Goal: Information Seeking & Learning: Learn about a topic

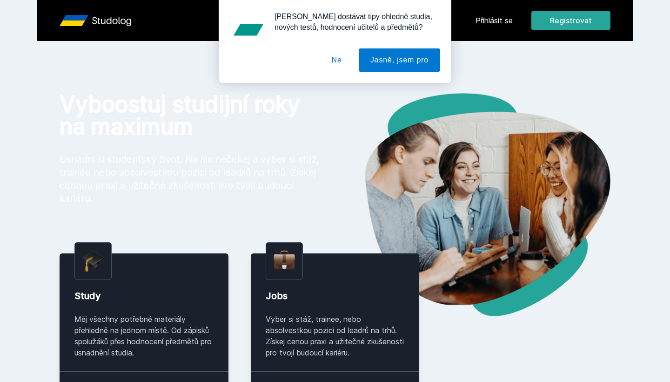
click at [335, 64] on button "Ne" at bounding box center [337, 59] width 34 height 23
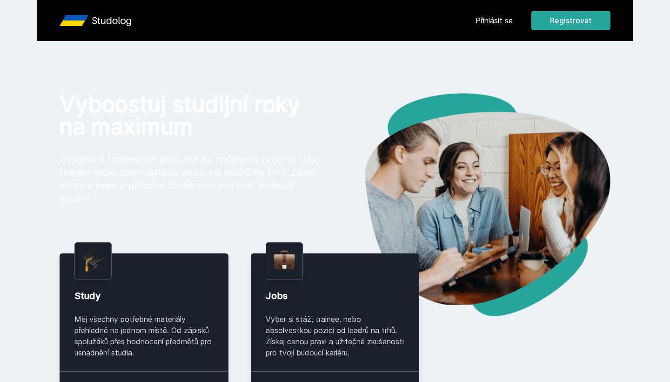
click at [493, 19] on link "Přihlásit se" at bounding box center [494, 20] width 37 height 11
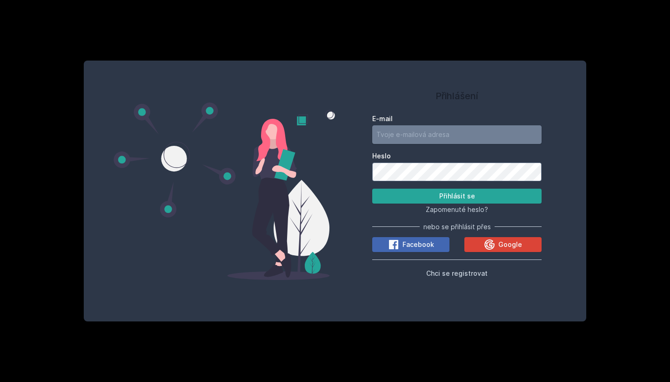
type input "[PERSON_NAME][EMAIL_ADDRESS][DOMAIN_NAME]"
click at [457, 196] on button "Přihlásit se" at bounding box center [456, 196] width 169 height 15
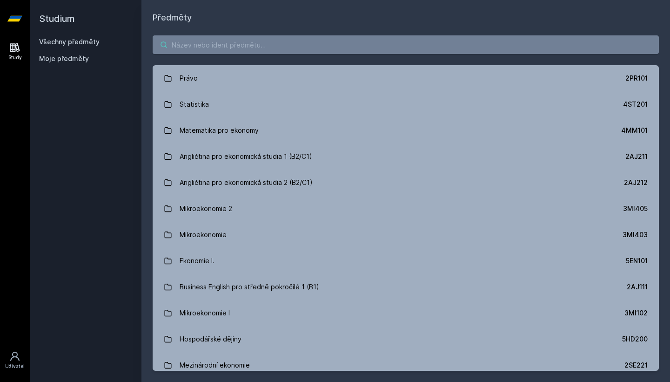
click at [293, 47] on input "search" at bounding box center [406, 44] width 506 height 19
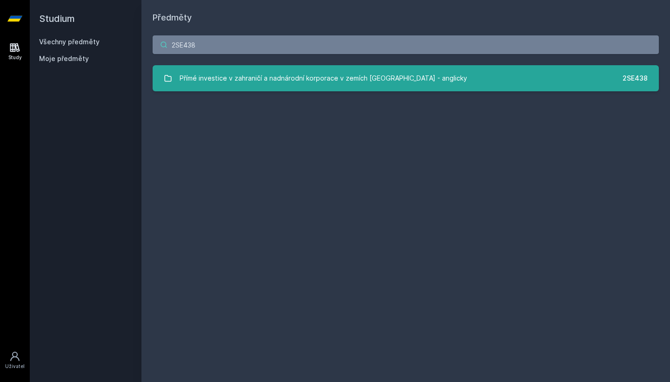
type input "2SE438"
click at [215, 87] on div "Přímé investice v zahraničí a nadnárodní korporace v zemích [GEOGRAPHIC_DATA] -…" at bounding box center [324, 78] width 288 height 19
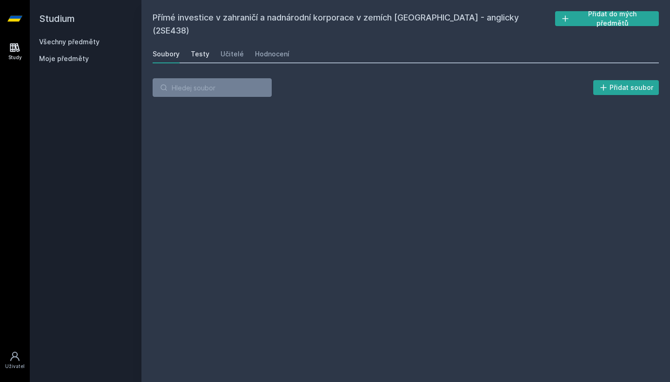
click at [199, 49] on div "Testy" at bounding box center [200, 53] width 19 height 9
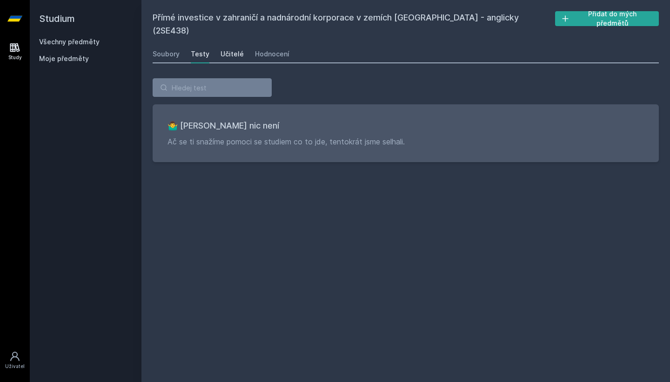
click at [224, 49] on div "Učitelé" at bounding box center [232, 53] width 23 height 9
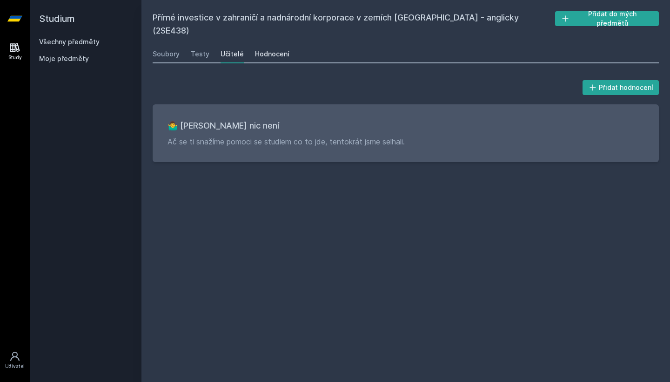
click at [263, 49] on div "Hodnocení" at bounding box center [272, 53] width 34 height 9
click at [229, 49] on div "Učitelé" at bounding box center [232, 53] width 23 height 9
click at [199, 49] on div "Testy" at bounding box center [200, 53] width 19 height 9
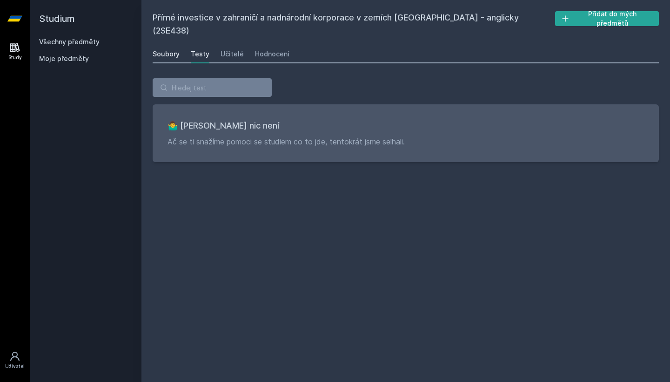
click at [169, 49] on div "Soubory" at bounding box center [166, 53] width 27 height 9
click at [85, 42] on link "Všechny předměty" at bounding box center [69, 42] width 61 height 8
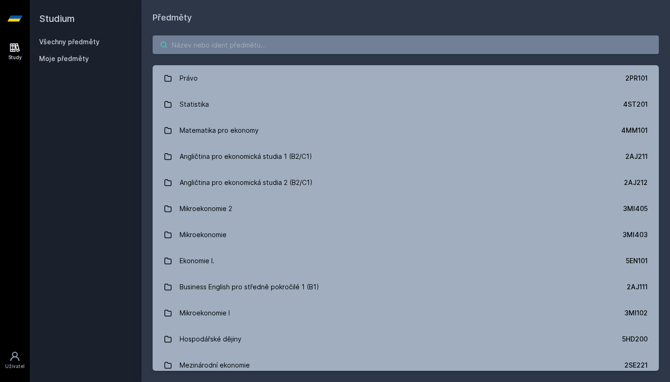
click at [296, 46] on input "search" at bounding box center [406, 44] width 506 height 19
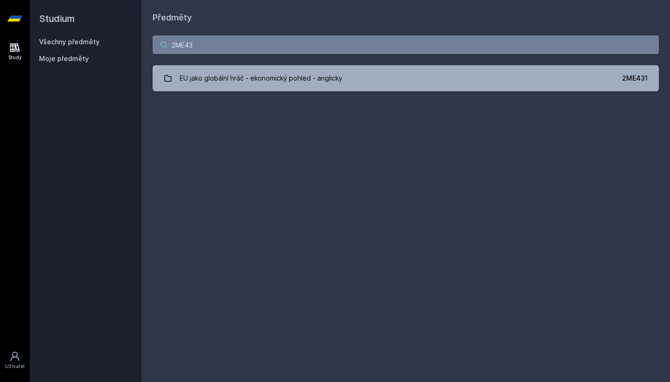
type input "2ME435"
